Goal: Find specific fact: Find specific fact

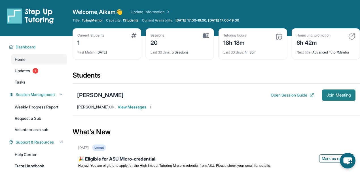
click at [331, 99] on button "Join Meeting" at bounding box center [338, 94] width 33 height 11
click at [97, 94] on div "[PERSON_NAME]" at bounding box center [100, 95] width 46 height 8
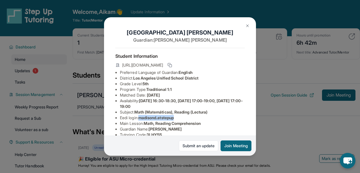
drag, startPoint x: 179, startPoint y: 122, endPoint x: 141, endPoint y: 124, distance: 38.3
click at [141, 121] on li "Eedi login : madisond.atstepup" at bounding box center [182, 118] width 125 height 6
copy span "madisond.atstepup"
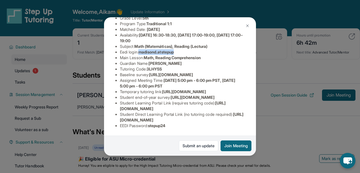
scroll to position [124, 0]
drag, startPoint x: 175, startPoint y: 124, endPoint x: 151, endPoint y: 123, distance: 23.5
click at [151, 123] on li "EEDI Password : stepup24" at bounding box center [182, 126] width 125 height 6
copy span "stepup24"
click at [165, 123] on span "stepup24" at bounding box center [157, 125] width 18 height 5
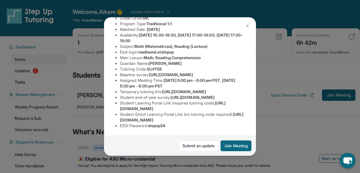
click at [165, 123] on span "stepup24" at bounding box center [157, 125] width 18 height 5
click at [164, 124] on span "stepup24" at bounding box center [157, 125] width 18 height 5
drag, startPoint x: 174, startPoint y: 124, endPoint x: 151, endPoint y: 124, distance: 22.1
click at [151, 124] on li "EEDI Password : stepup24" at bounding box center [182, 126] width 125 height 6
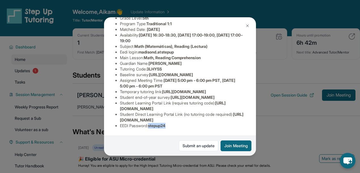
copy span "stepup24"
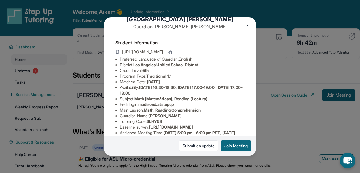
scroll to position [10, 0]
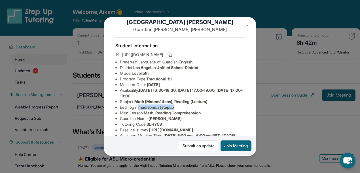
drag, startPoint x: 181, startPoint y: 112, endPoint x: 141, endPoint y: 113, distance: 39.9
click at [141, 110] on li "Eedi login : madisond.atstepup" at bounding box center [182, 107] width 125 height 6
copy span "madisond.atstepup"
